Goal: Obtain resource: Download file/media

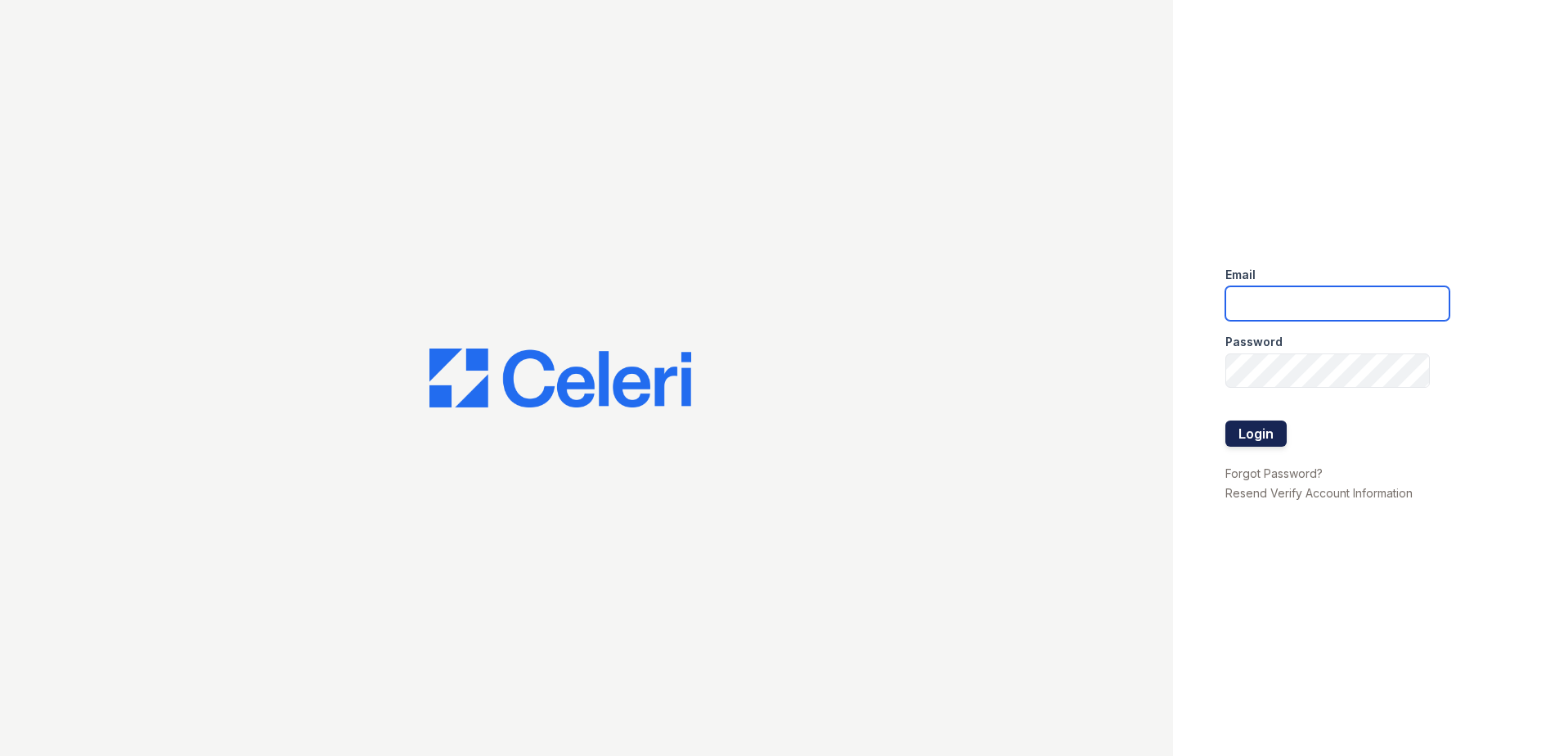
type input "[EMAIL_ADDRESS][DOMAIN_NAME]"
click at [1248, 425] on button "Login" at bounding box center [1256, 434] width 61 height 26
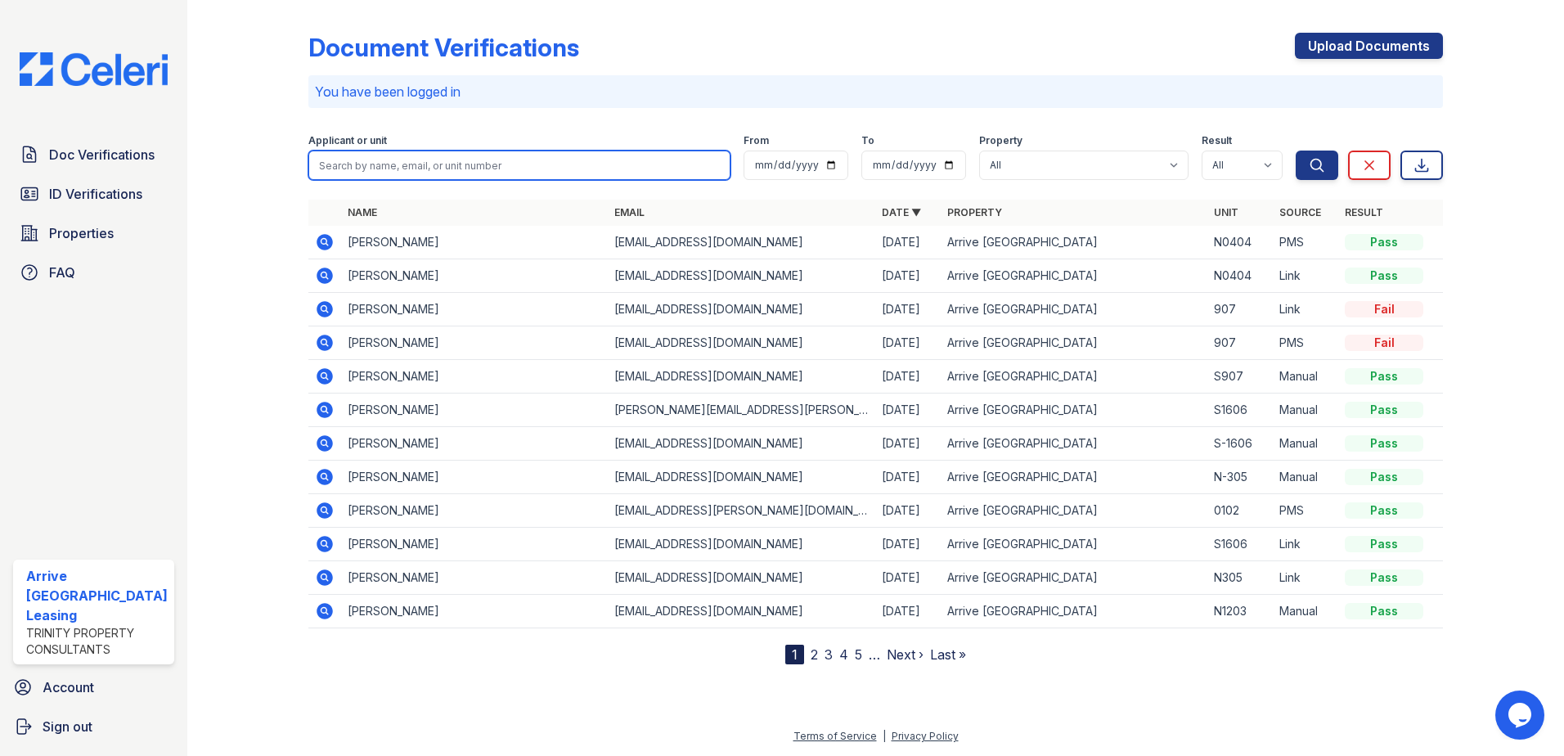
click at [417, 163] on input "search" at bounding box center [519, 165] width 423 height 29
type input "Poole"
click at [1296, 151] on button "Search" at bounding box center [1317, 165] width 43 height 29
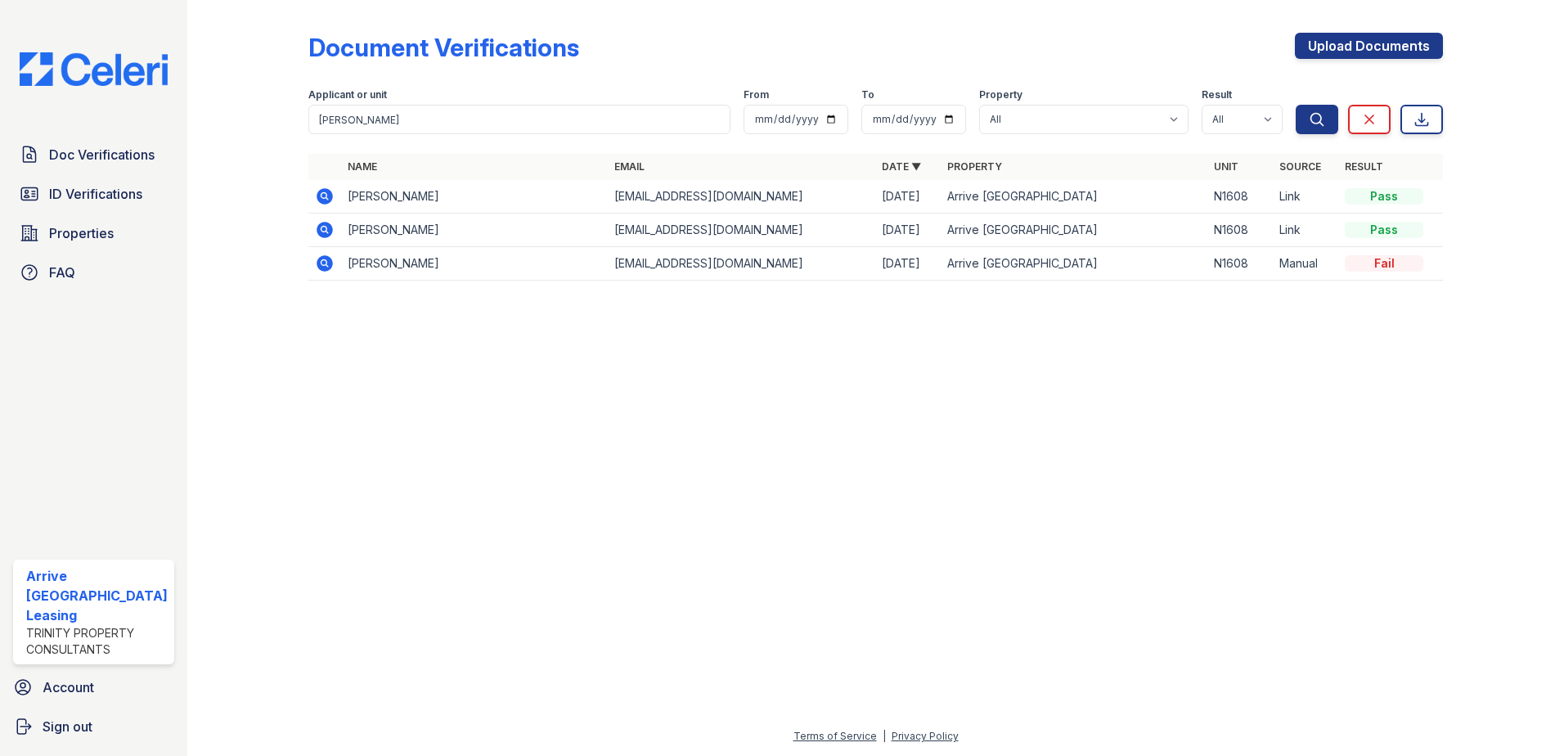
click at [326, 195] on icon at bounding box center [325, 196] width 16 height 16
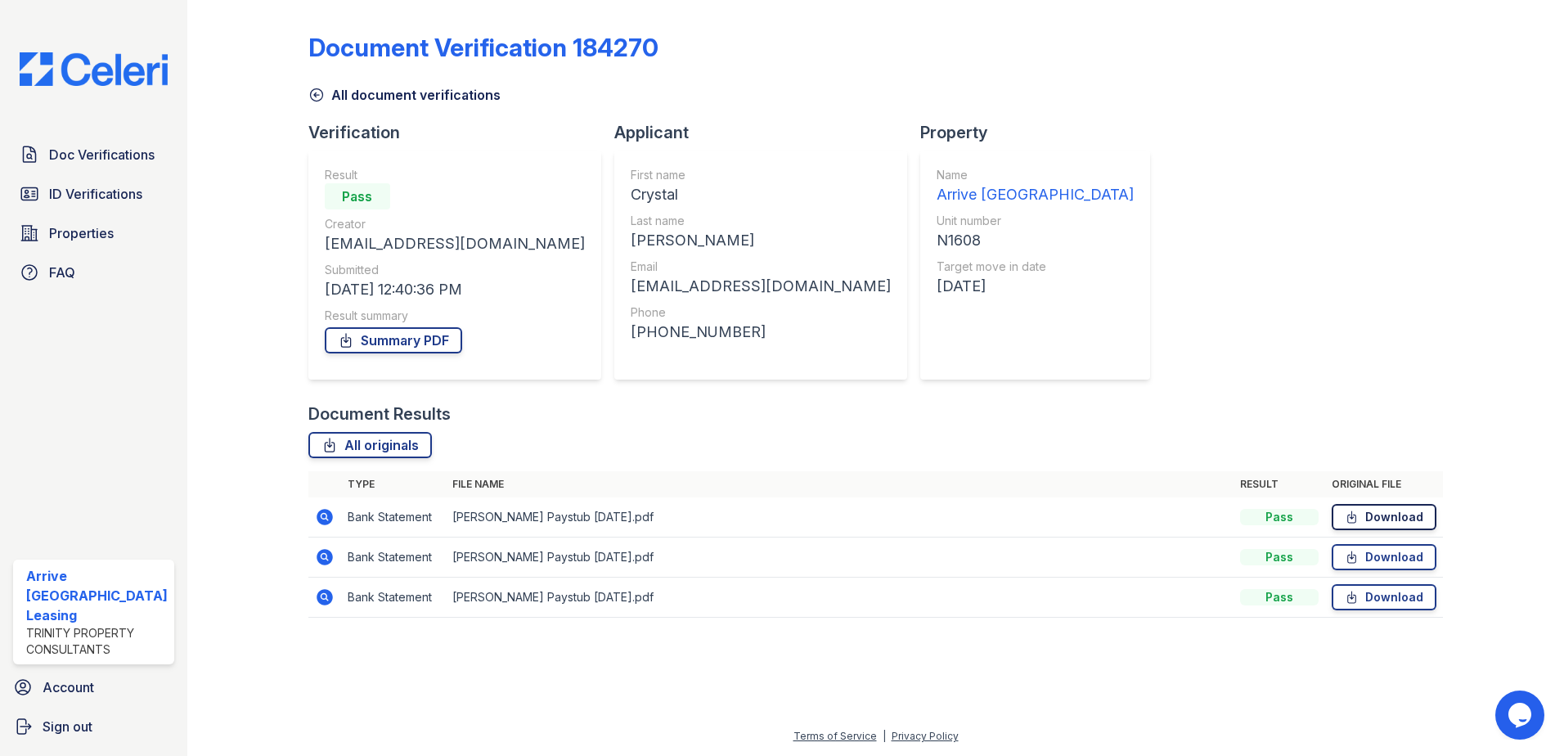
click at [1381, 517] on link "Download" at bounding box center [1384, 517] width 105 height 26
click at [1359, 550] on icon at bounding box center [1352, 557] width 14 height 16
drag, startPoint x: 1359, startPoint y: 597, endPoint x: 1352, endPoint y: 588, distance: 11.1
click at [1359, 597] on icon at bounding box center [1352, 597] width 14 height 16
click at [358, 85] on link "All document verifications" at bounding box center [404, 95] width 192 height 20
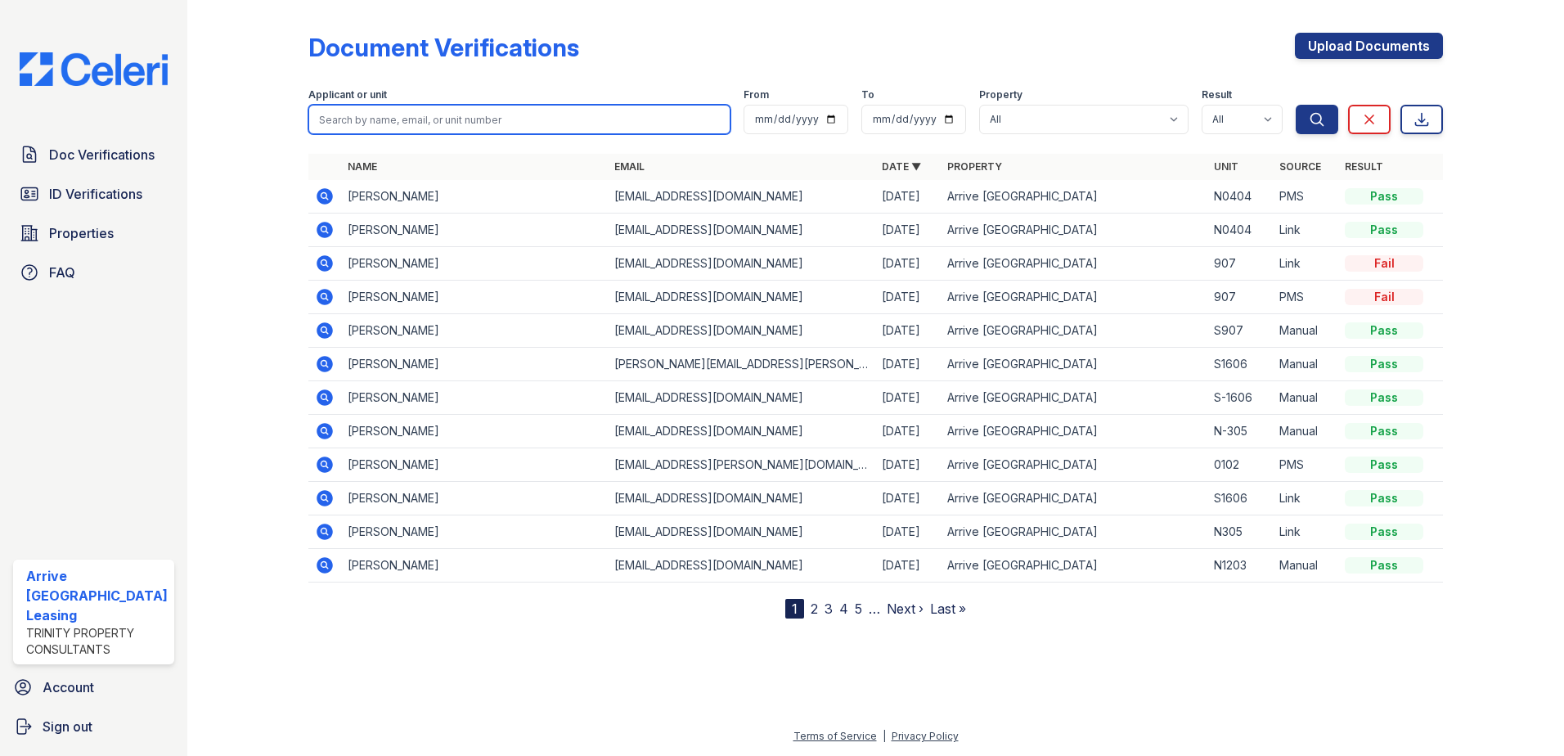
click at [464, 119] on input "search" at bounding box center [519, 119] width 423 height 29
type input "Abendanio"
click at [1296, 105] on button "Search" at bounding box center [1317, 119] width 43 height 29
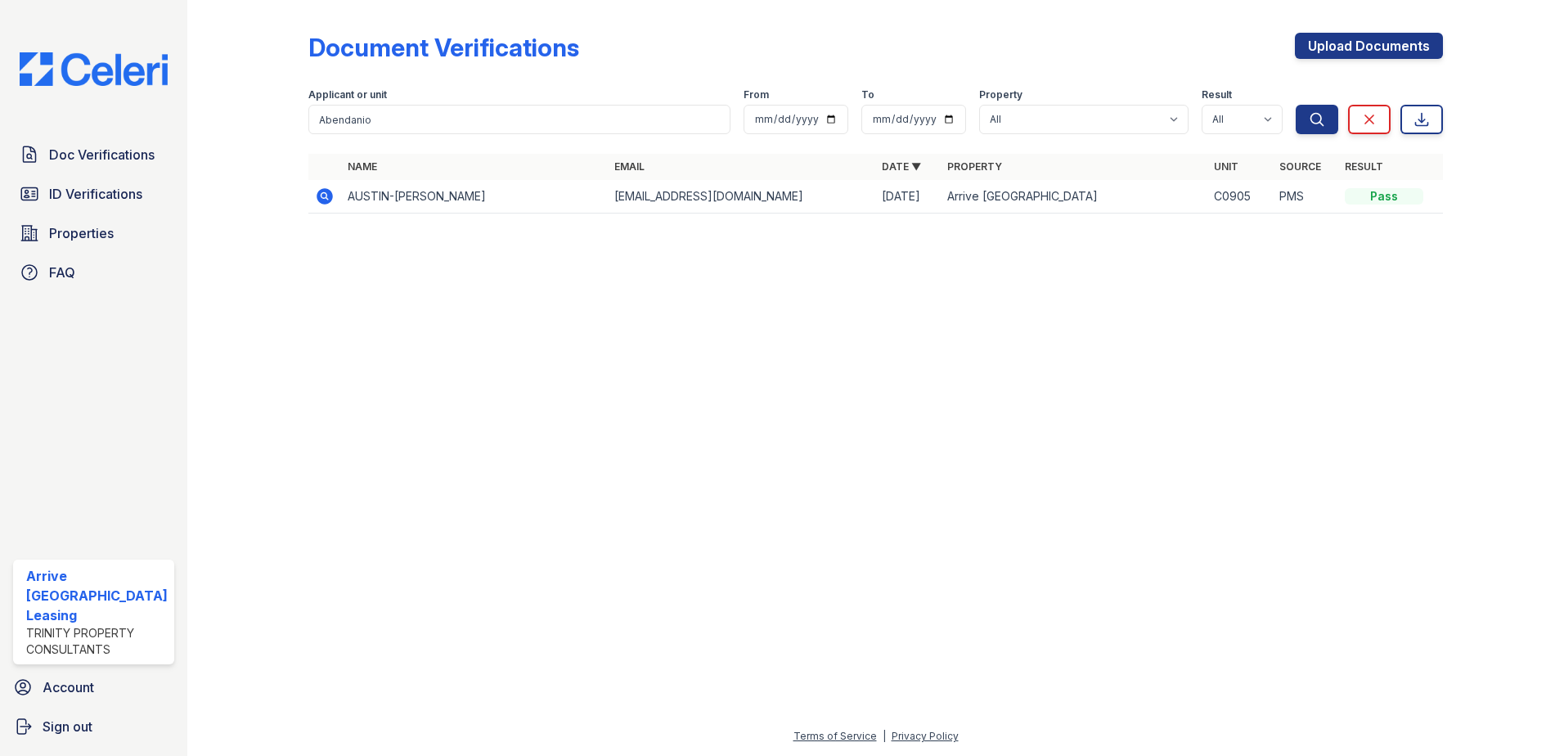
click at [325, 196] on icon at bounding box center [325, 197] width 20 height 20
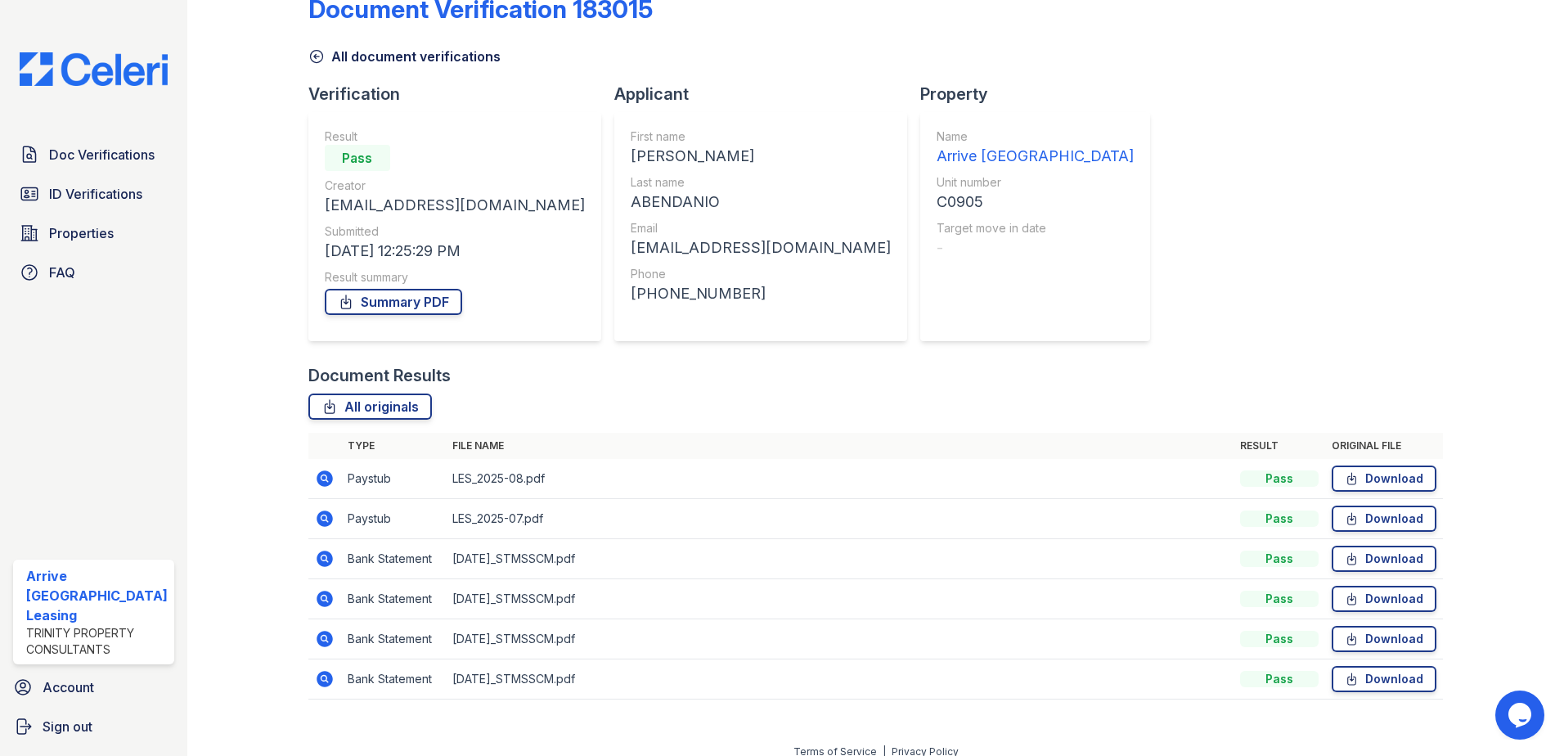
scroll to position [54, 0]
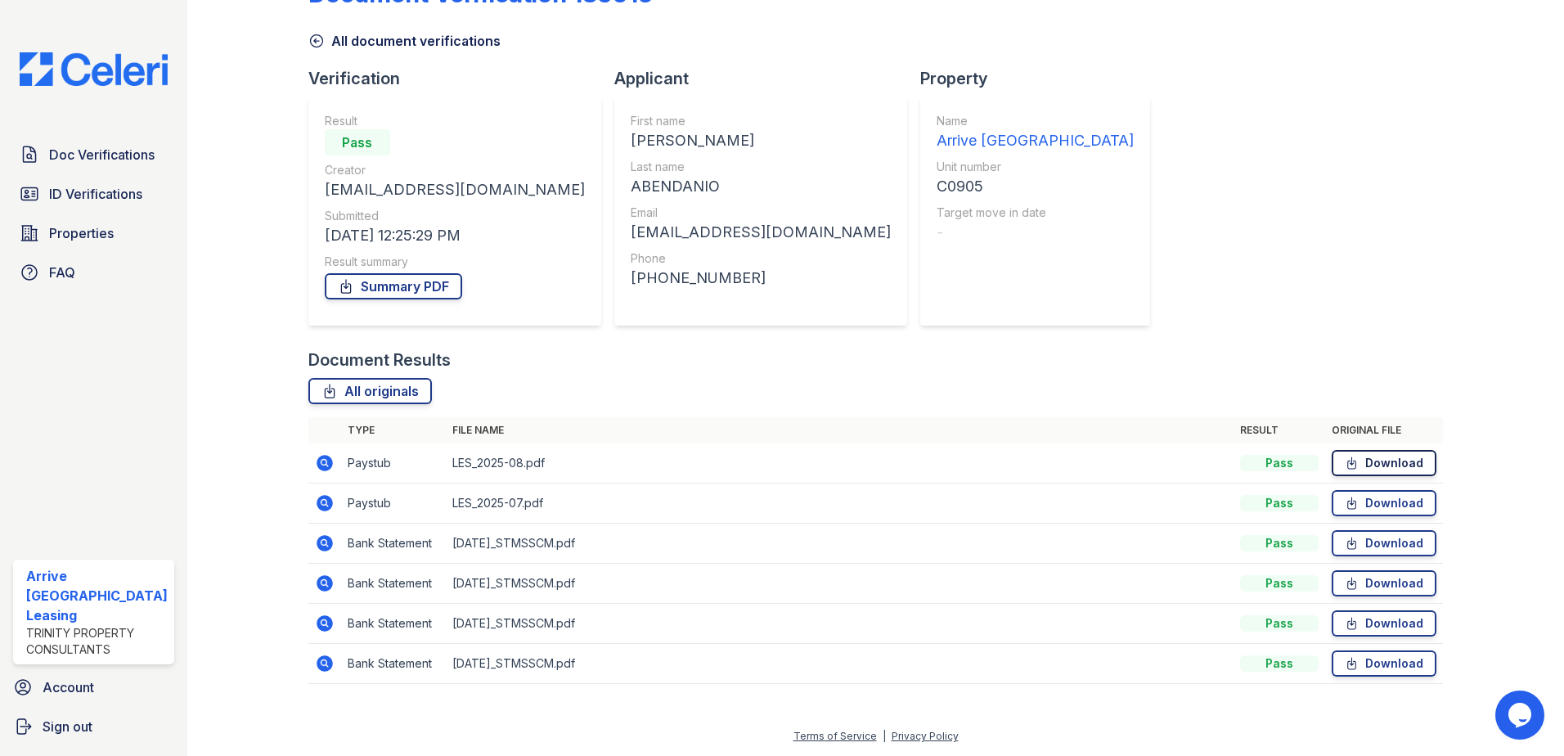
click at [1394, 458] on link "Download" at bounding box center [1384, 463] width 105 height 26
